Goal: Task Accomplishment & Management: Manage account settings

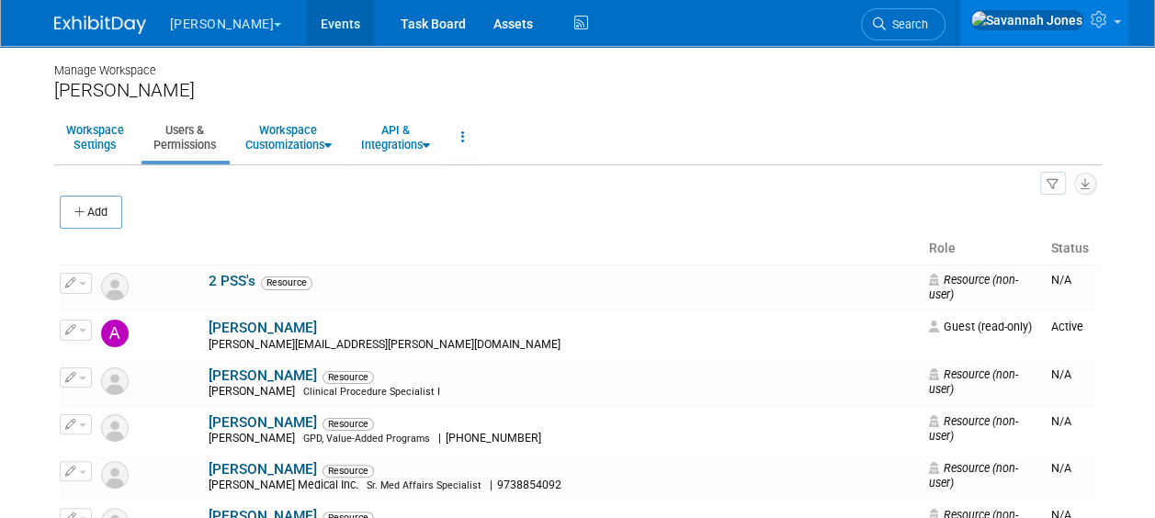
click at [307, 18] on link "Events" at bounding box center [340, 23] width 67 height 46
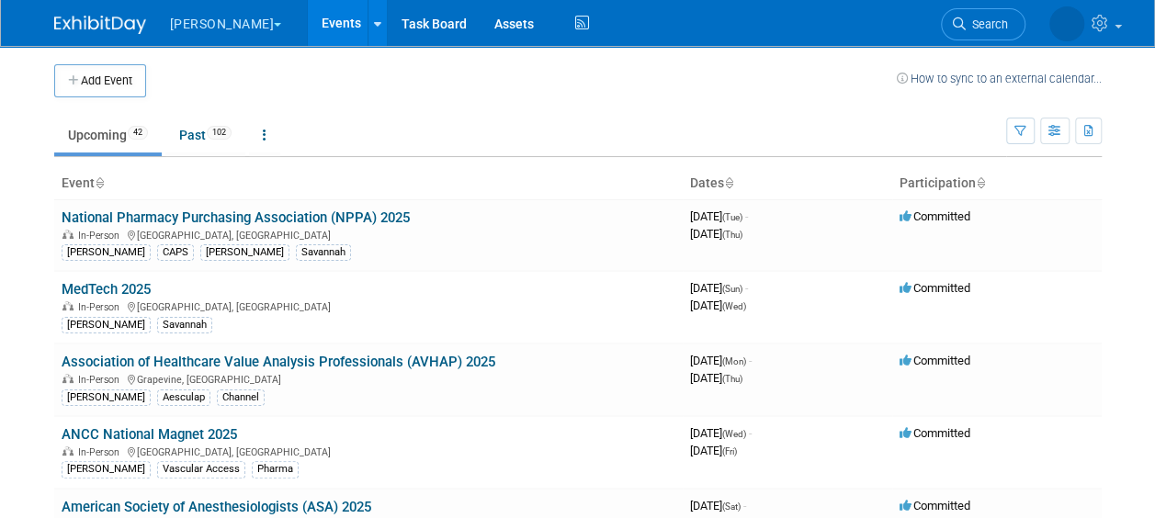
scroll to position [460, 0]
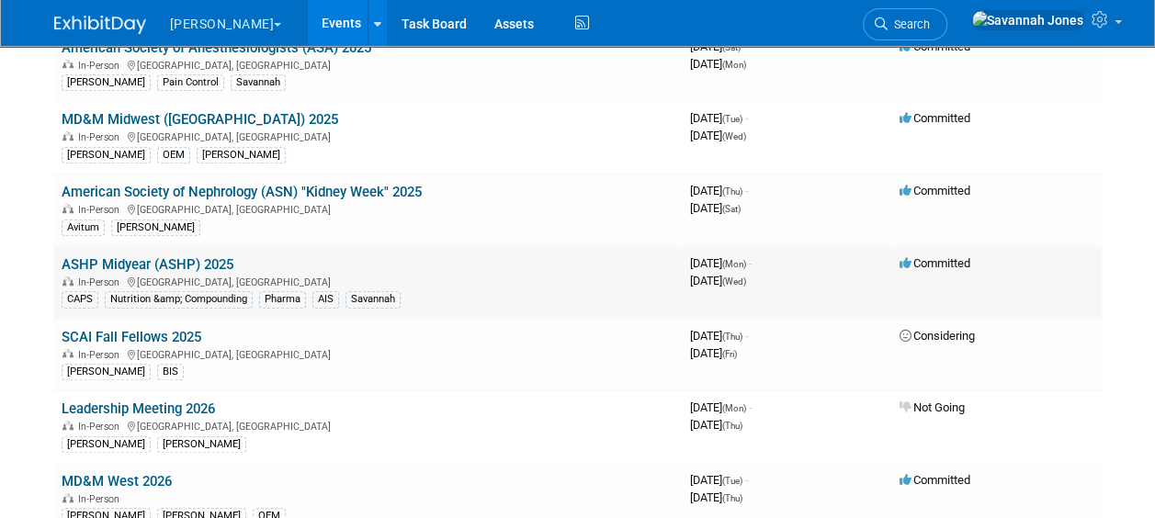
click at [221, 259] on link "ASHP Midyear (ASHP) 2025" at bounding box center [148, 264] width 172 height 17
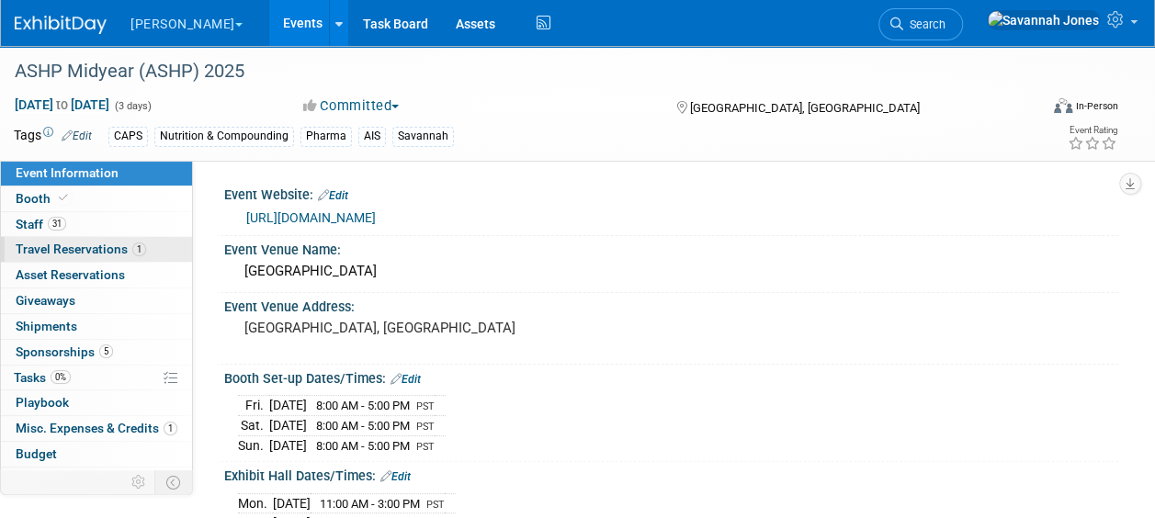
click at [117, 261] on link "1 Travel Reservations 1" at bounding box center [96, 249] width 191 height 25
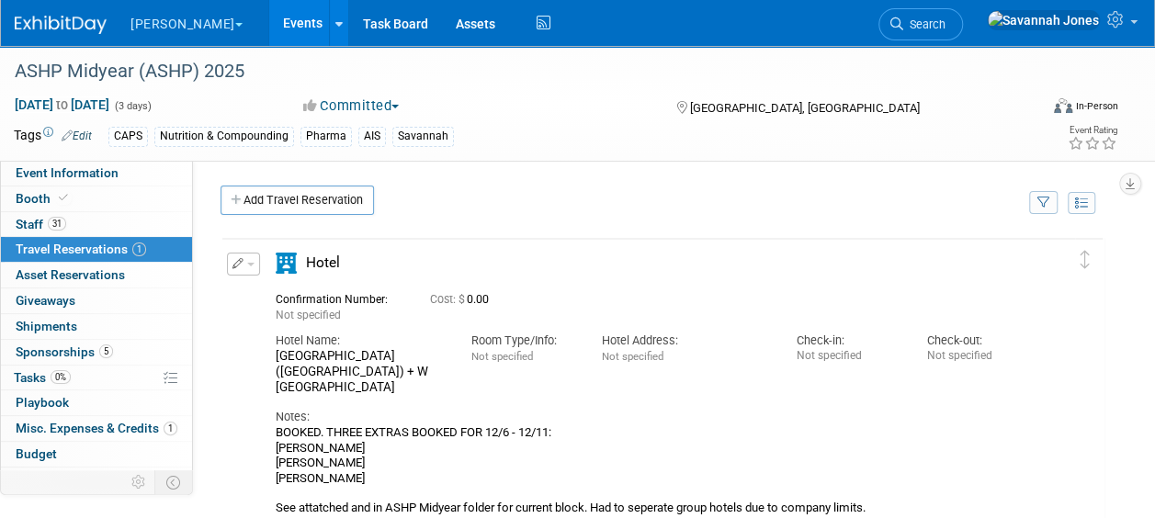
click at [204, 257] on div "Event Website: Edit https://www.ashp.org/meetings-and-conferences/midyear-clini…" at bounding box center [656, 351] width 926 height 380
click at [246, 265] on button "button" at bounding box center [243, 264] width 33 height 23
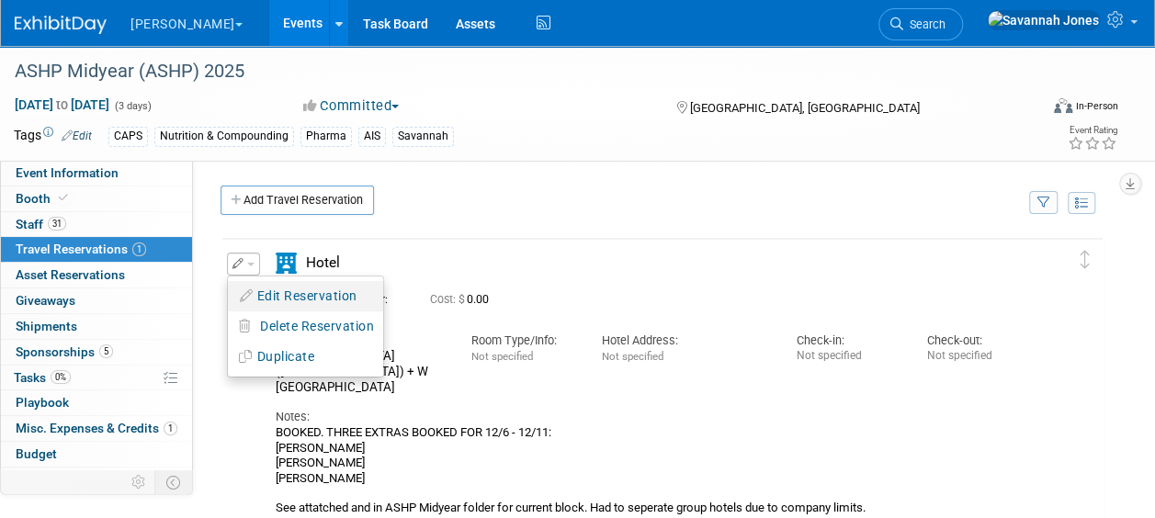
click at [257, 285] on button "Edit Reservation" at bounding box center [305, 296] width 155 height 27
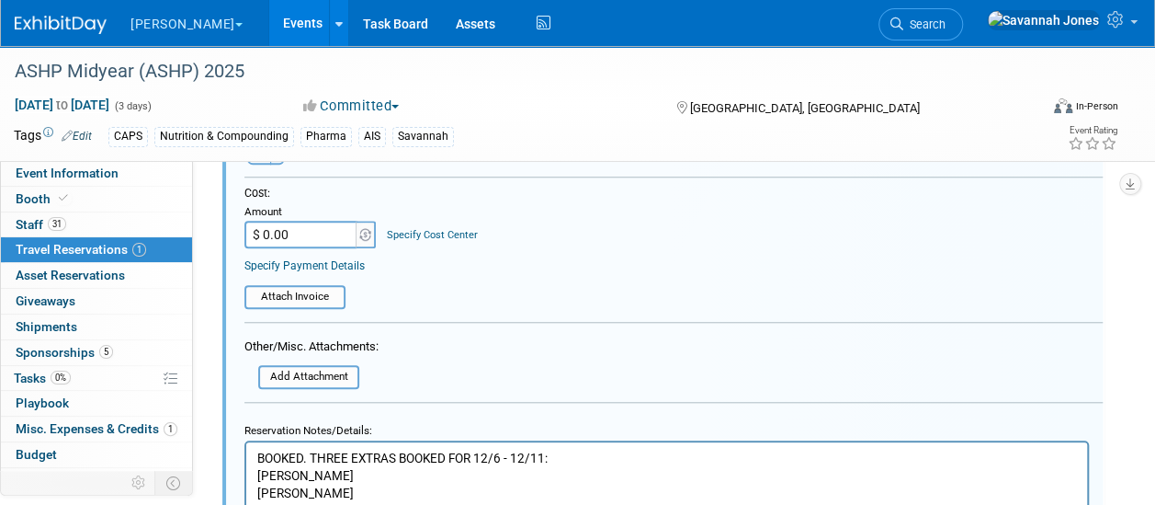
scroll to position [947, 0]
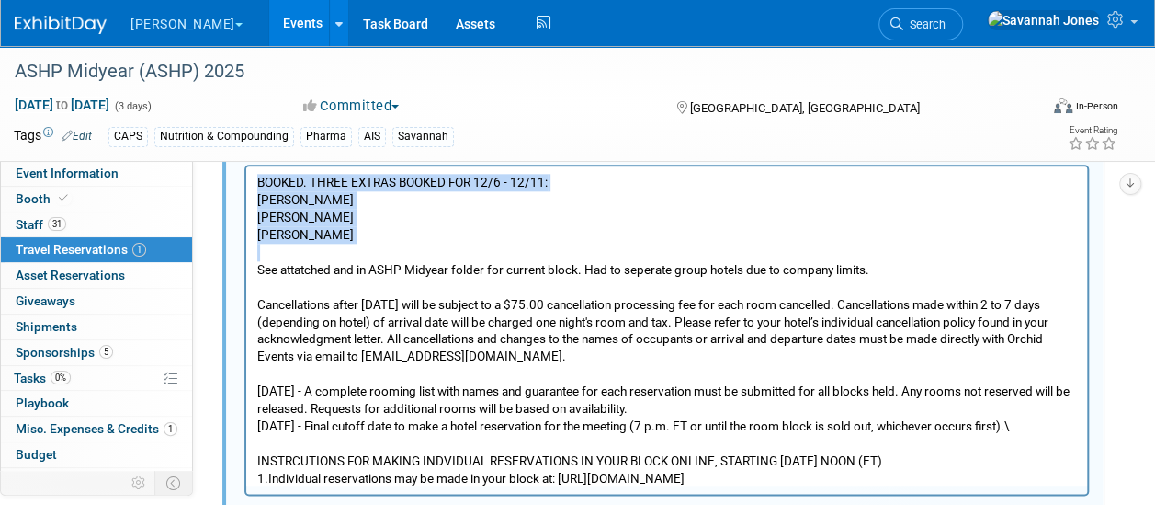
drag, startPoint x: 256, startPoint y: 266, endPoint x: 230, endPoint y: 171, distance: 98.4
click at [246, 171] on html "BOOKED. THREE EXTRAS BOOKED FOR 12/6 - 12/11: SAVANNAH JONES LINDA ZELLER SARA …" at bounding box center [666, 482] width 841 height 634
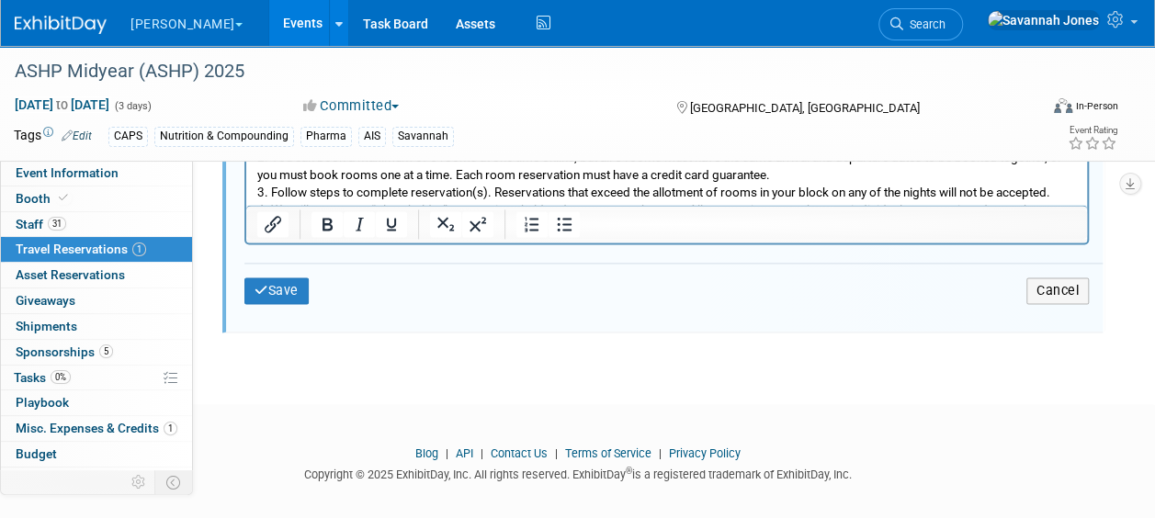
scroll to position [1212, 0]
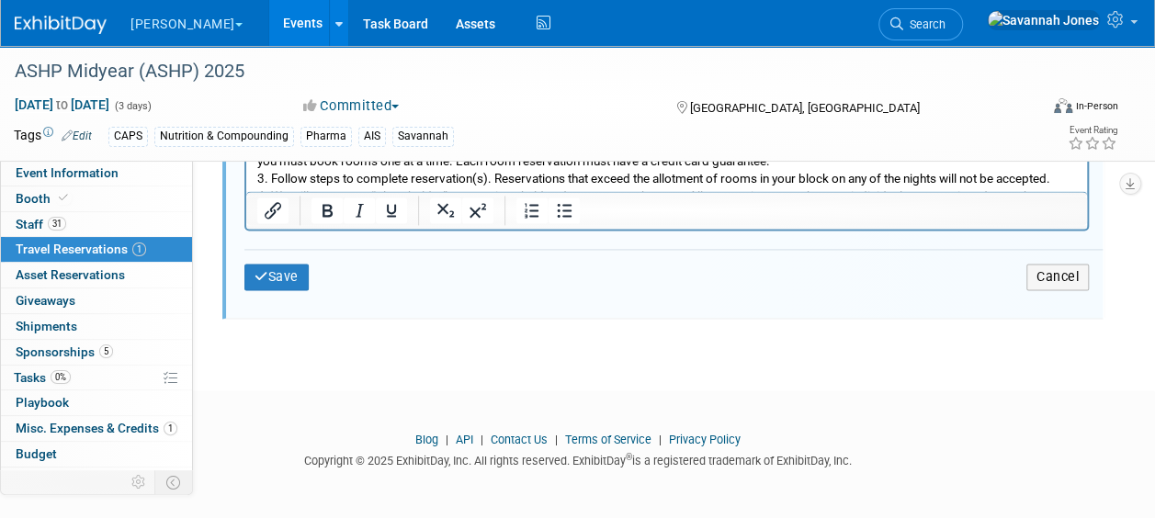
click at [289, 290] on div "Save Cancel" at bounding box center [674, 276] width 859 height 55
click at [288, 279] on button "Save" at bounding box center [277, 277] width 64 height 27
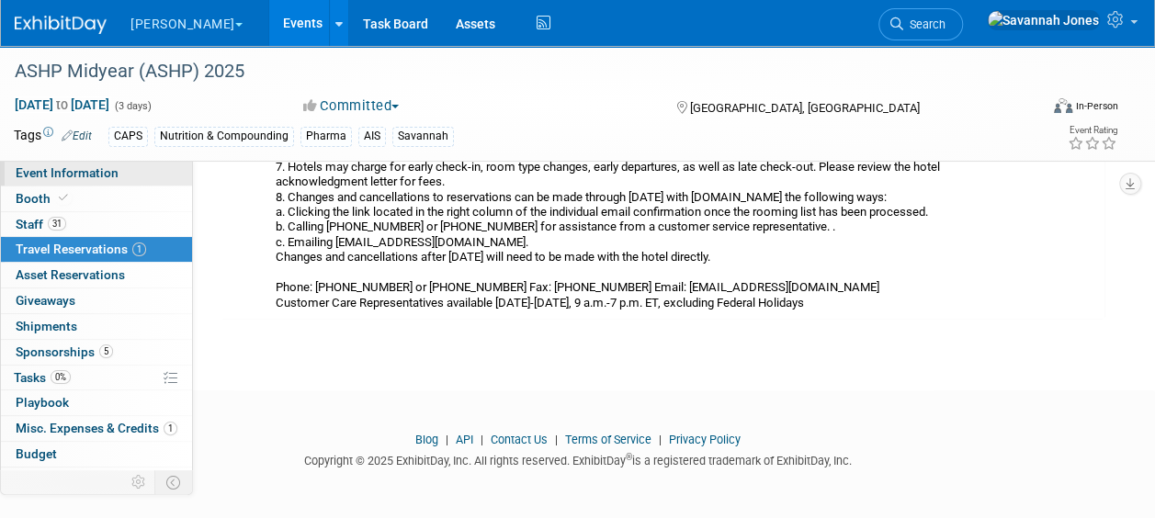
click at [85, 184] on link "Event Information" at bounding box center [96, 173] width 191 height 25
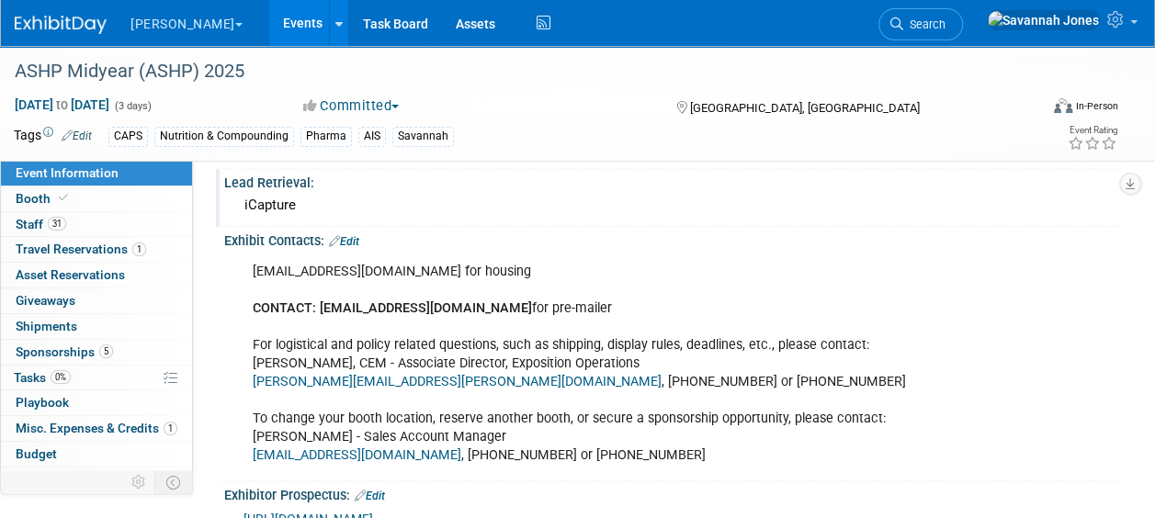
scroll to position [765, 0]
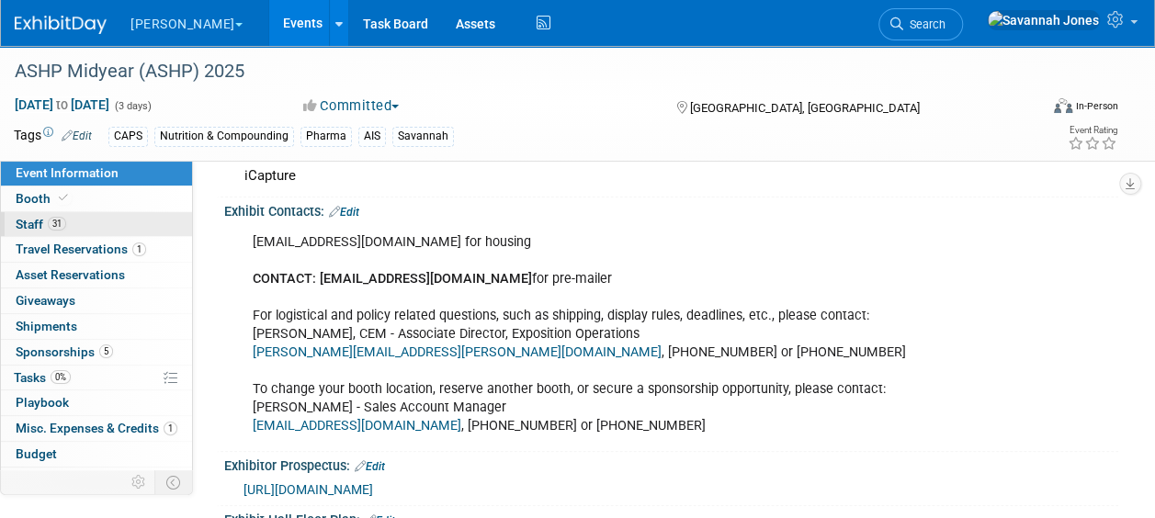
click at [99, 222] on link "31 Staff 31" at bounding box center [96, 224] width 191 height 25
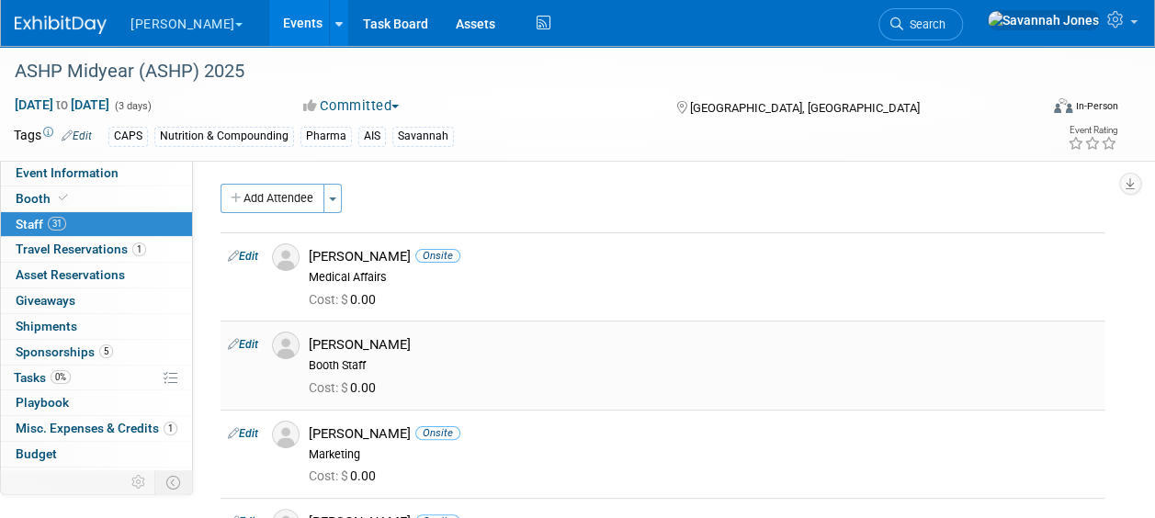
scroll to position [0, 0]
click at [480, 195] on div "Add Attendee Toggle Dropdown Quick -Tag Attendees Apply" at bounding box center [663, 200] width 884 height 29
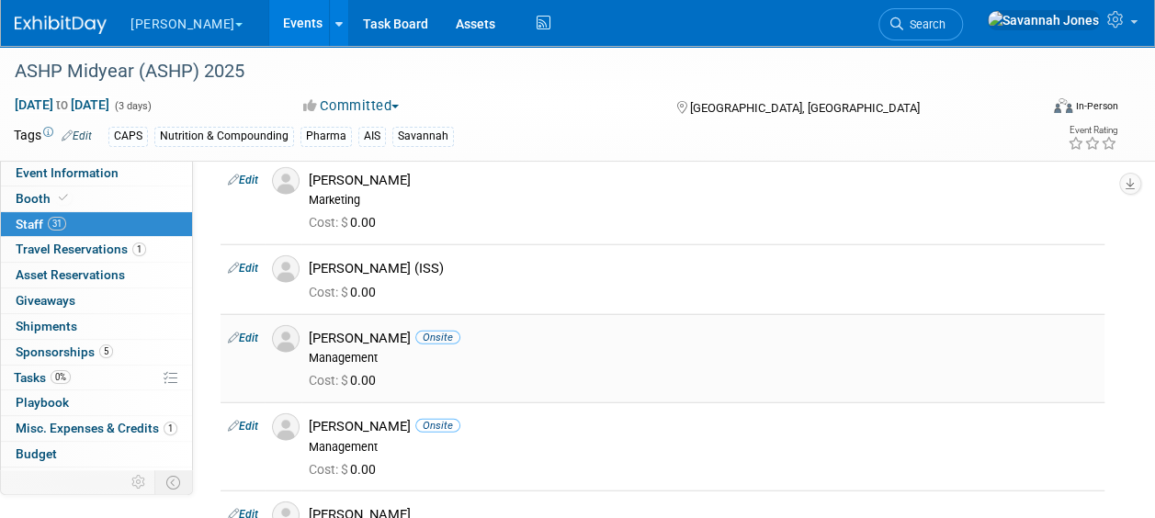
click at [243, 332] on link "Edit" at bounding box center [243, 338] width 30 height 13
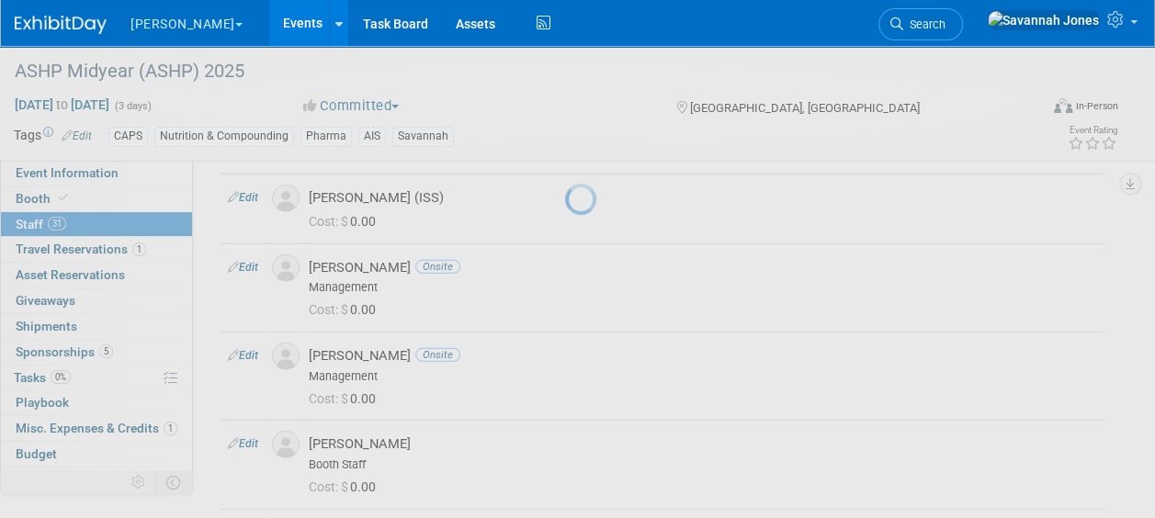
select select "b65b43a1-600f-4bd5-8864-883f2f1c3798"
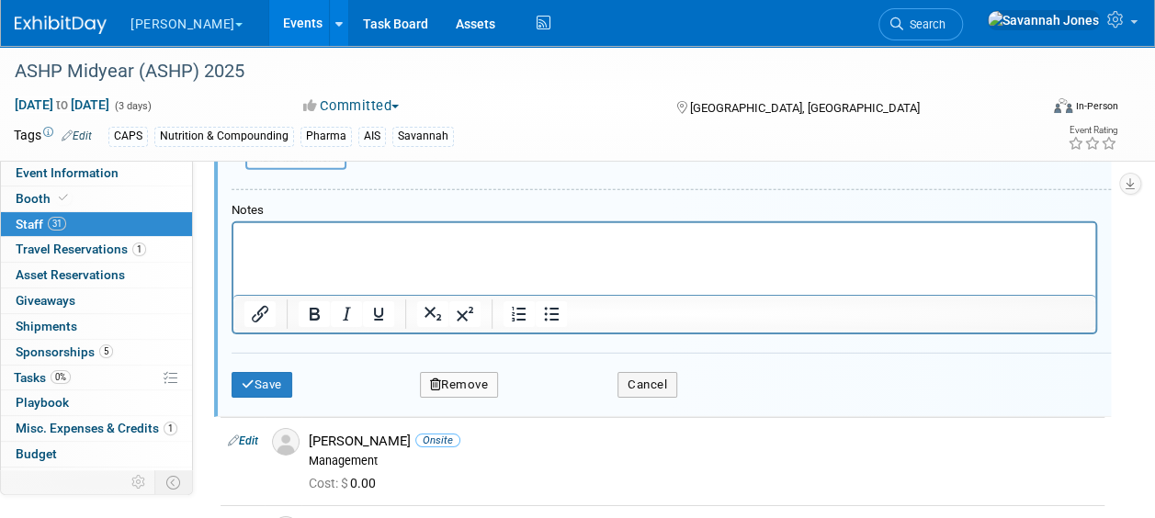
scroll to position [2818, 0]
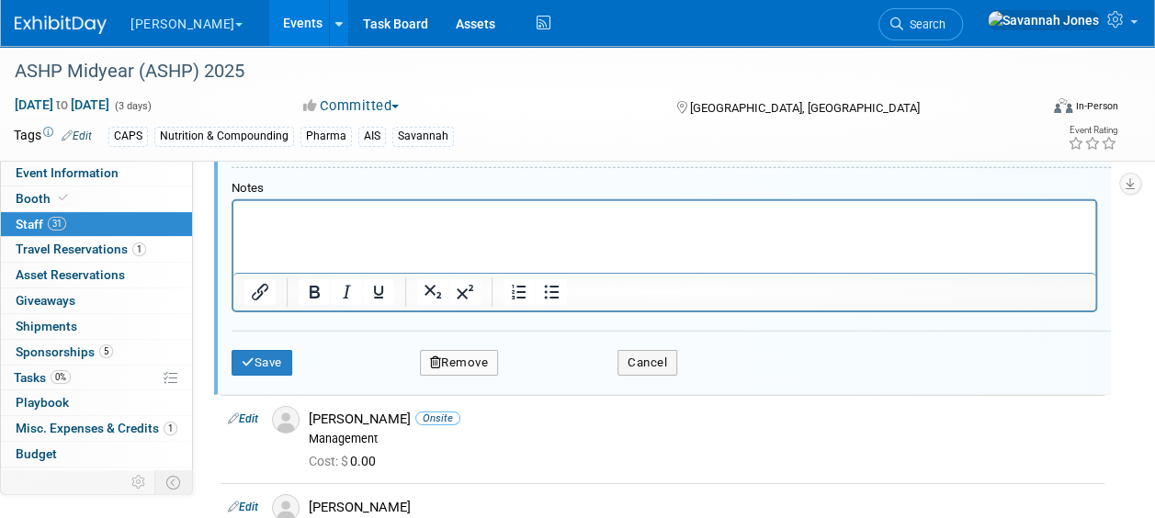
click at [441, 357] on button "Remove" at bounding box center [459, 363] width 79 height 26
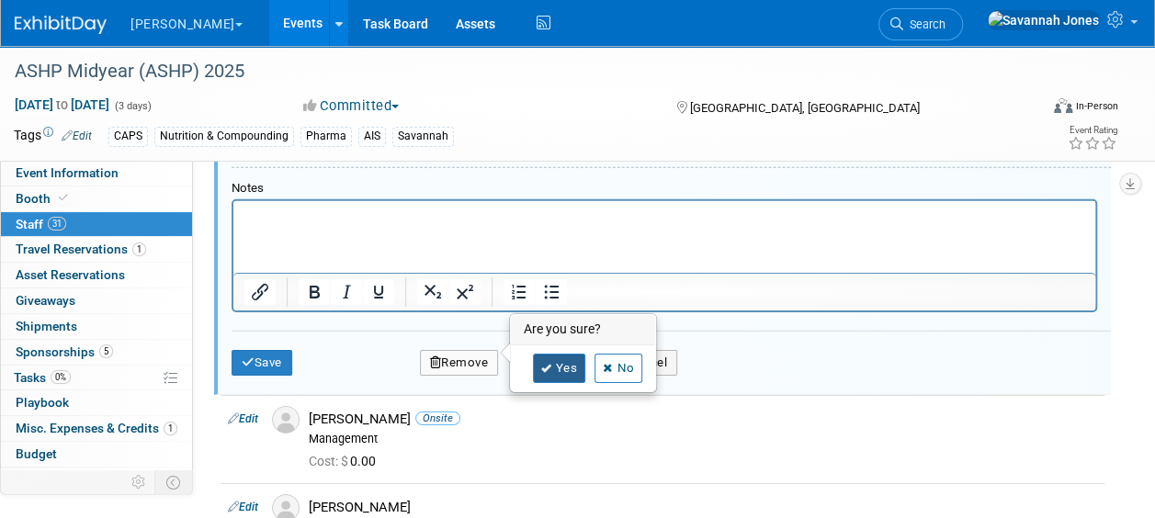
click at [572, 370] on link "Yes" at bounding box center [559, 368] width 53 height 29
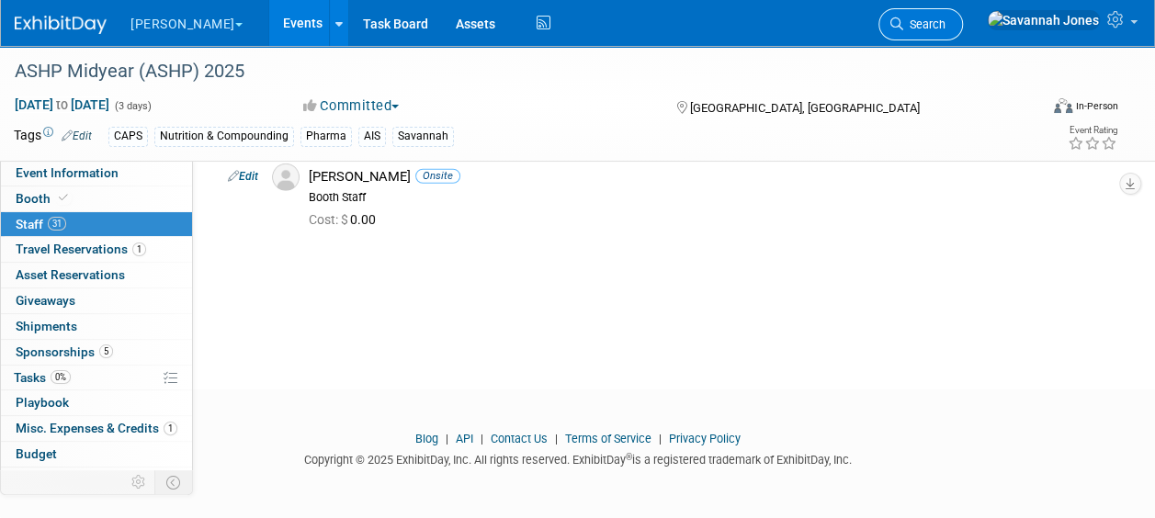
scroll to position [2518, 0]
